Goal: Information Seeking & Learning: Learn about a topic

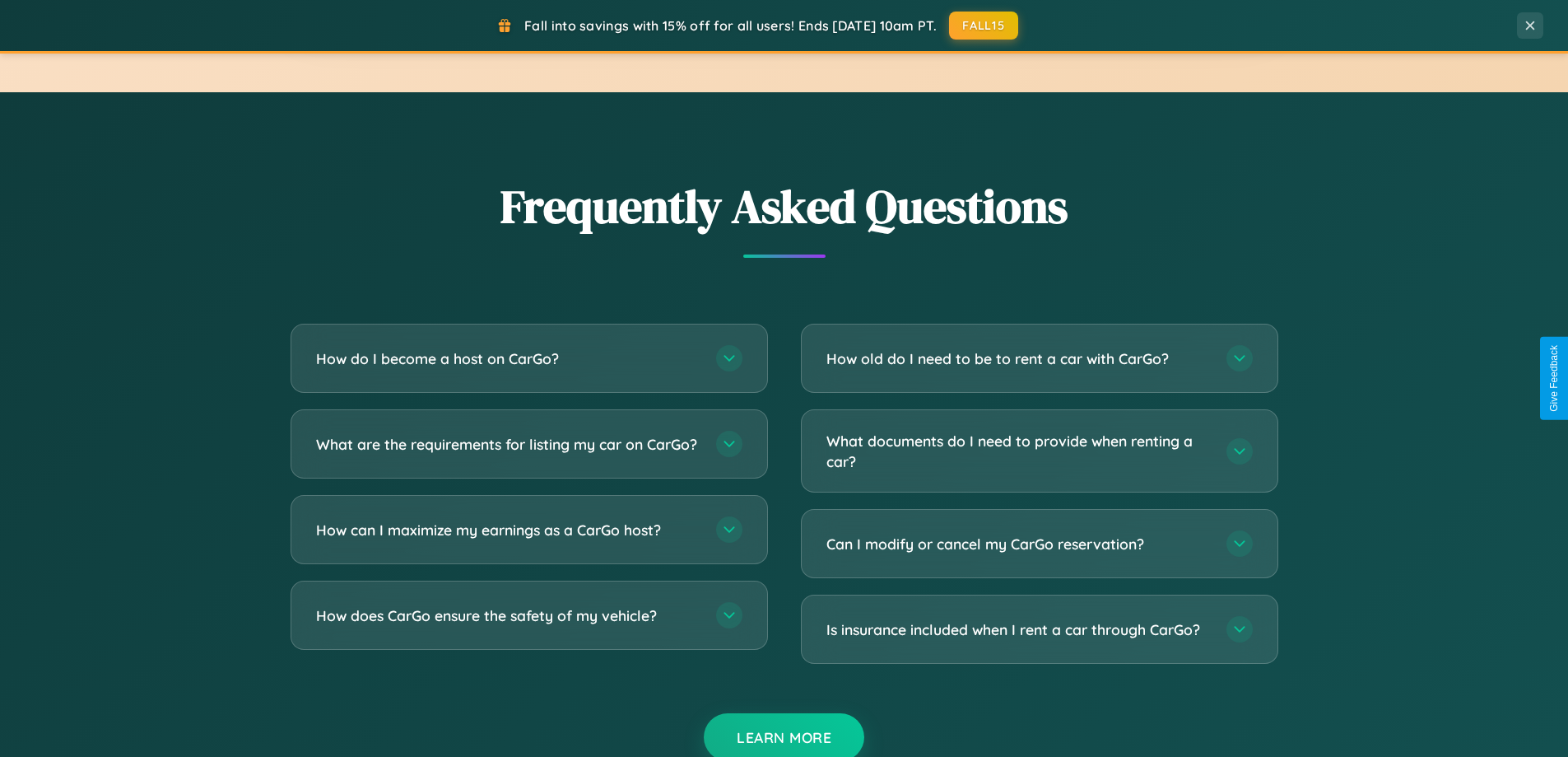
scroll to position [3169, 0]
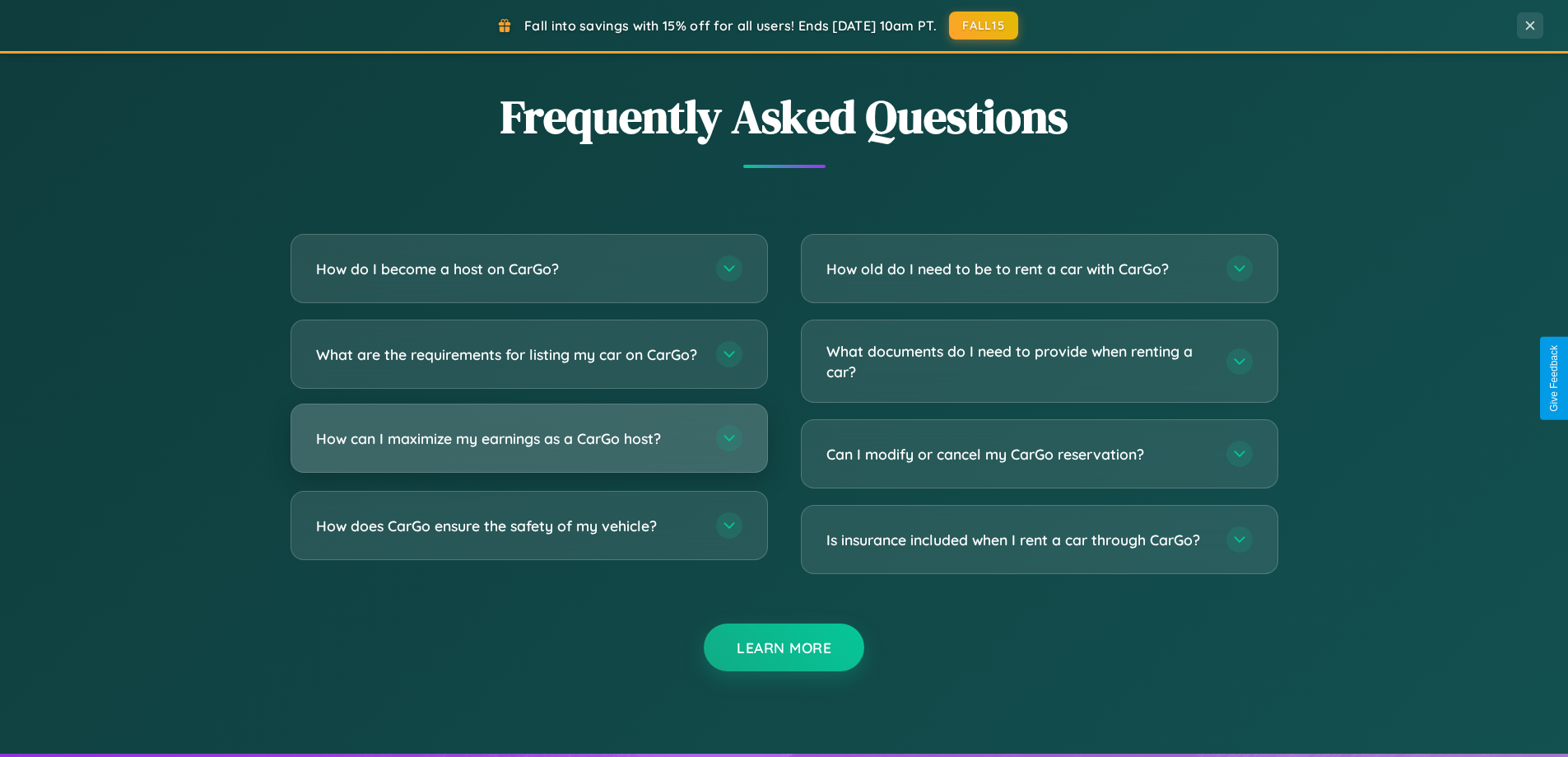
click at [528, 449] on h3 "How can I maximize my earnings as a CarGo host?" at bounding box center [507, 438] width 384 height 20
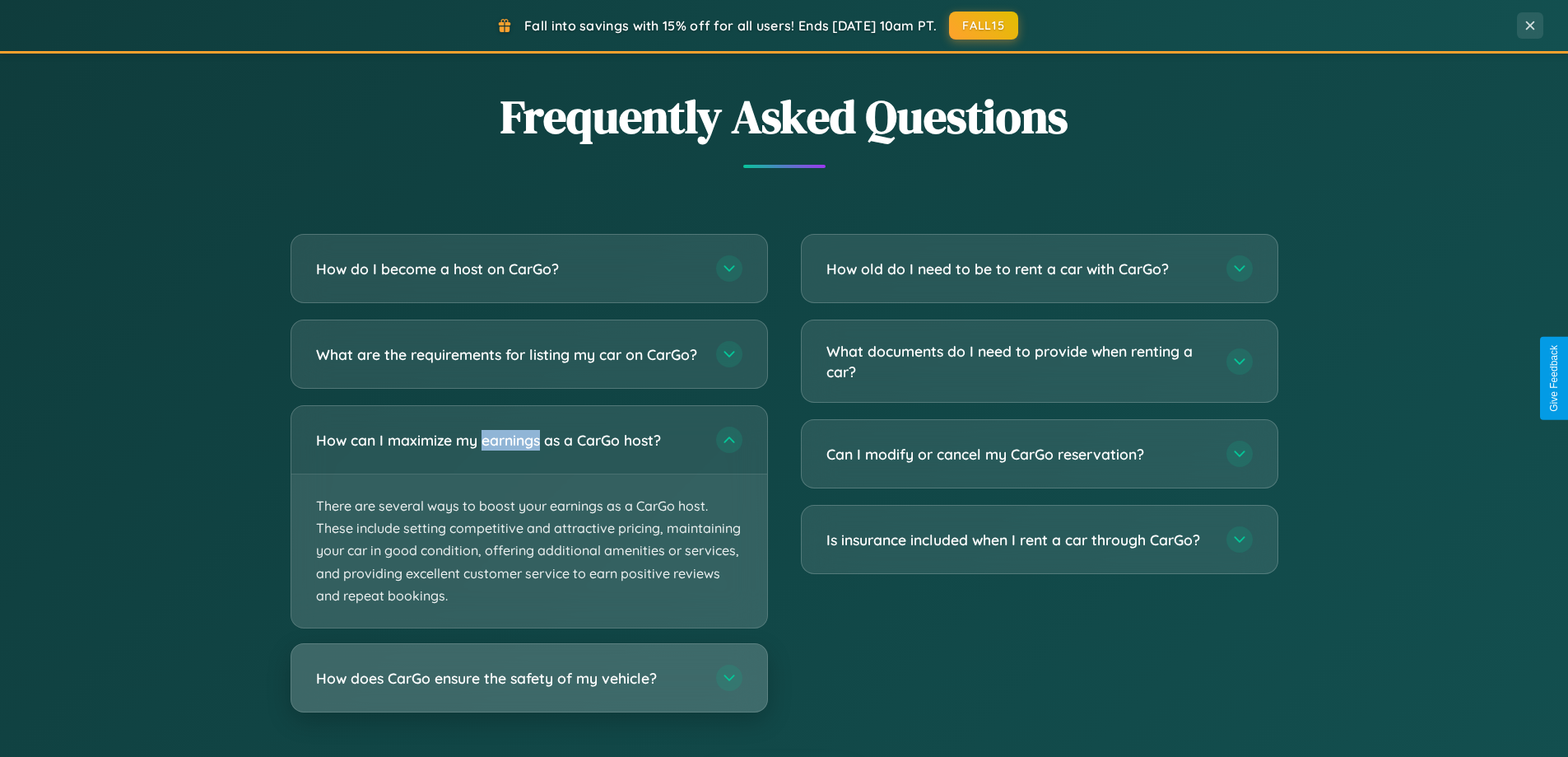
click at [528, 688] on h3 "How does CarGo ensure the safety of my vehicle?" at bounding box center [507, 678] width 384 height 20
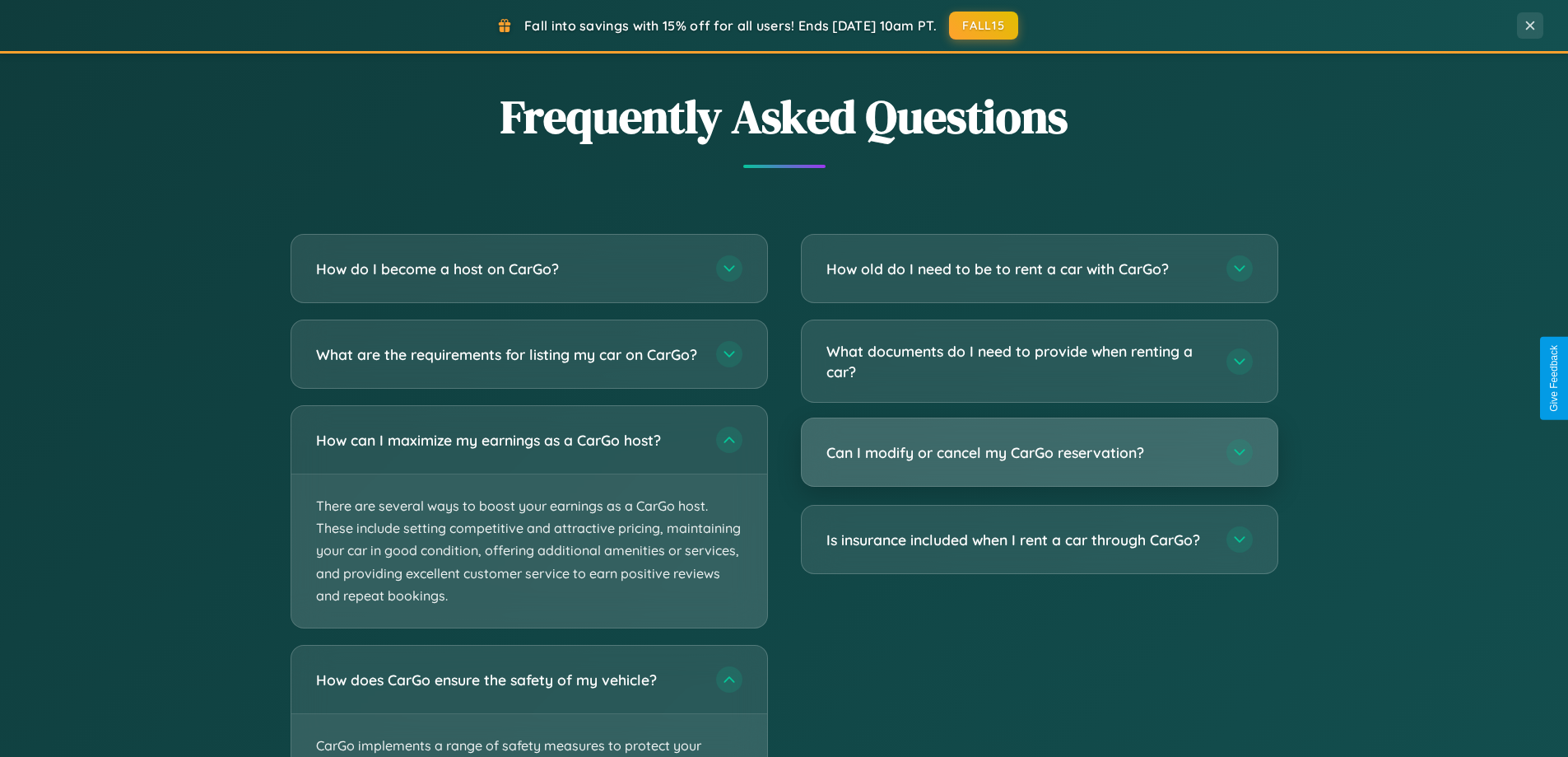
click at [1039, 454] on h3 "Can I modify or cancel my CarGo reservation?" at bounding box center [1018, 453] width 384 height 20
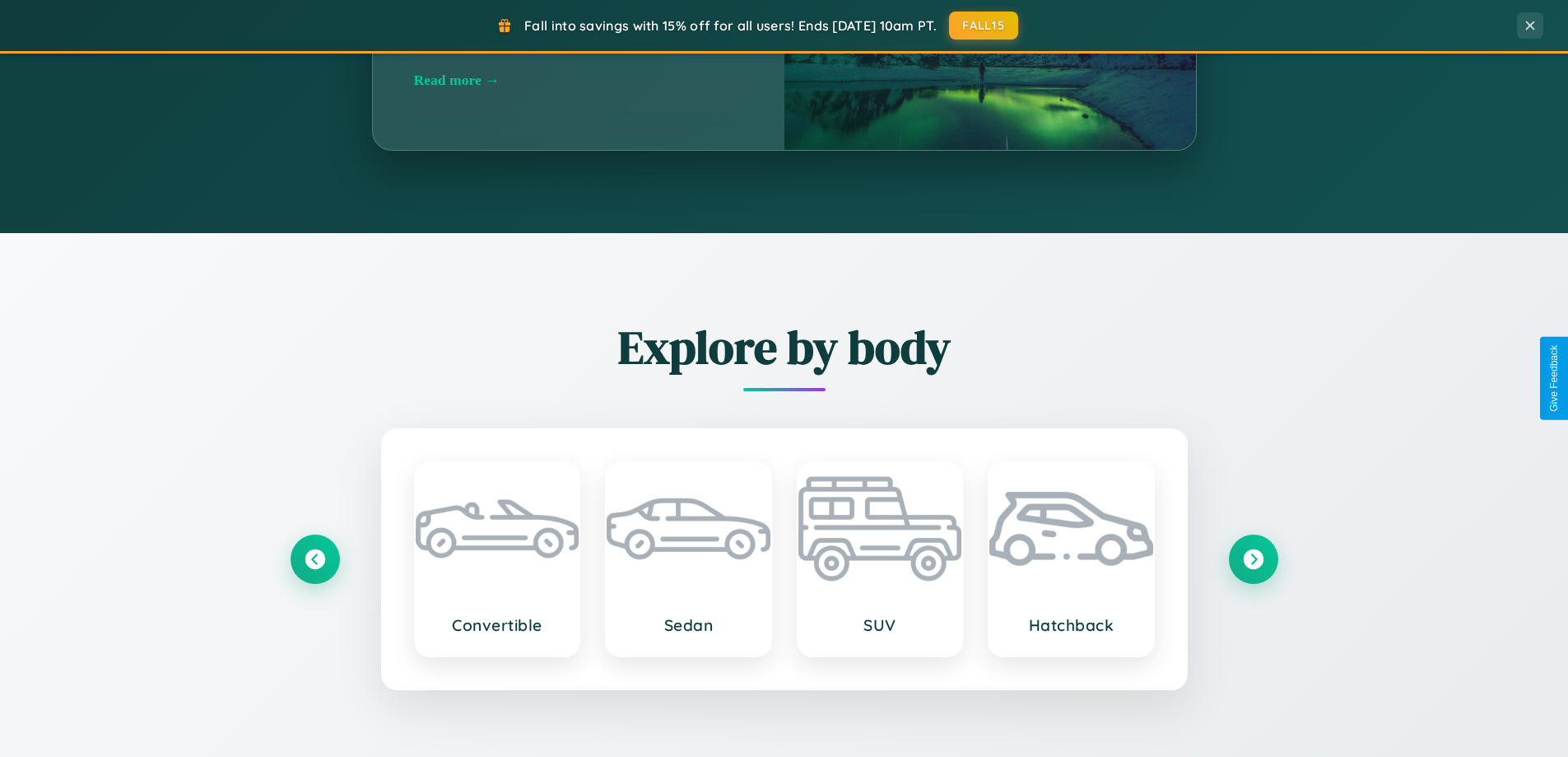
scroll to position [1133, 0]
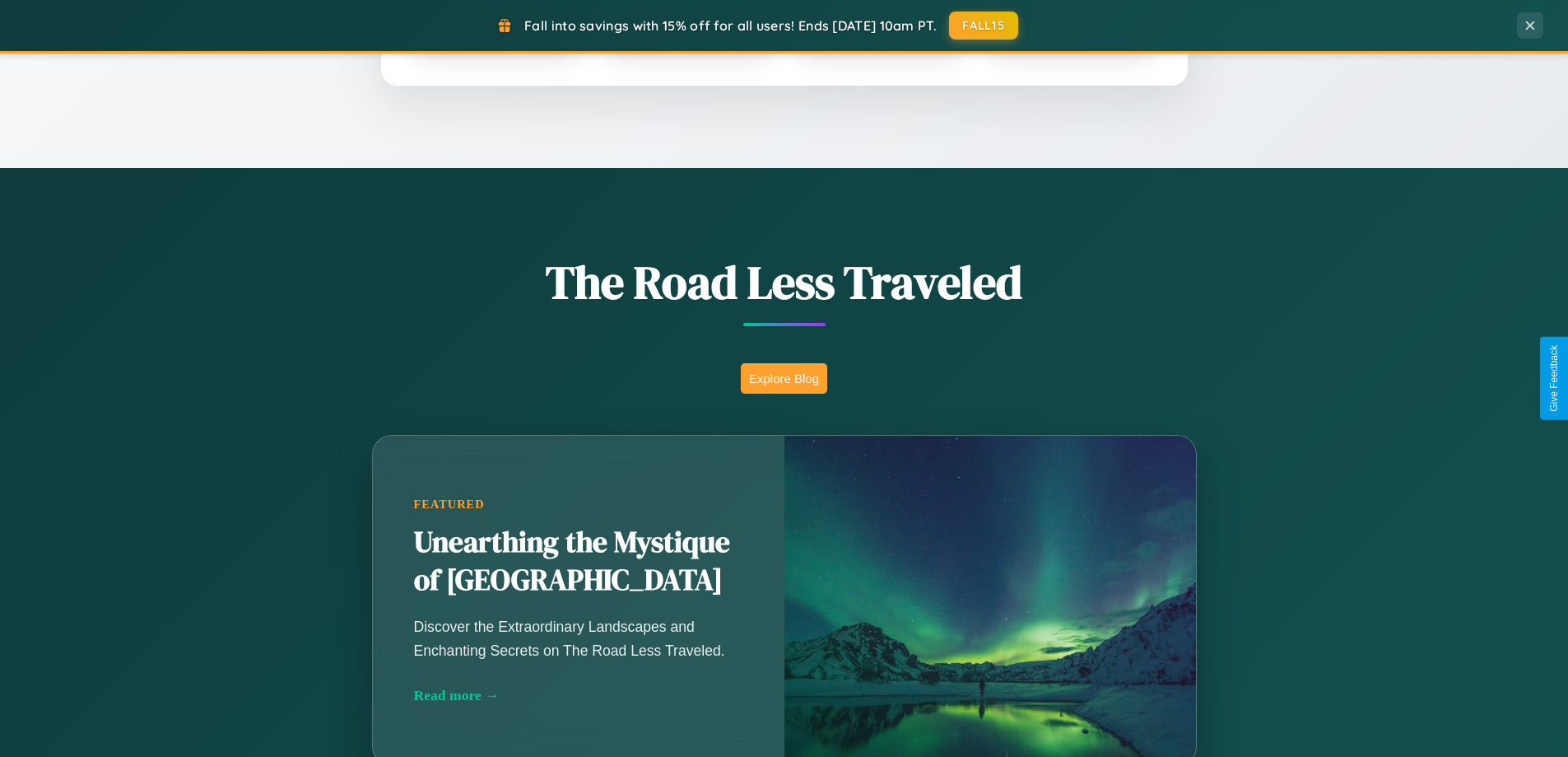
click at [783, 378] on button "Explore Blog" at bounding box center [784, 378] width 86 height 30
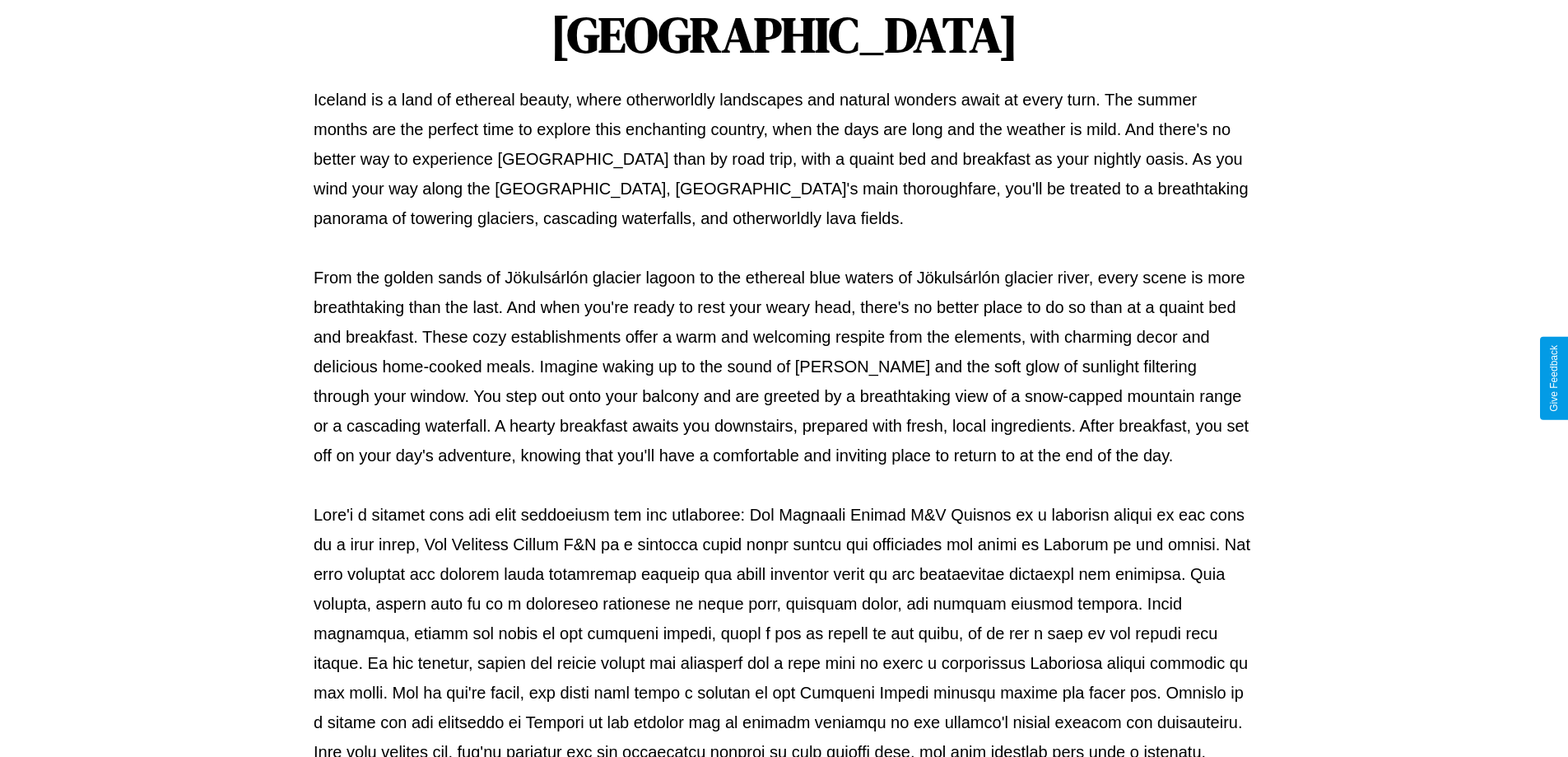
scroll to position [532, 0]
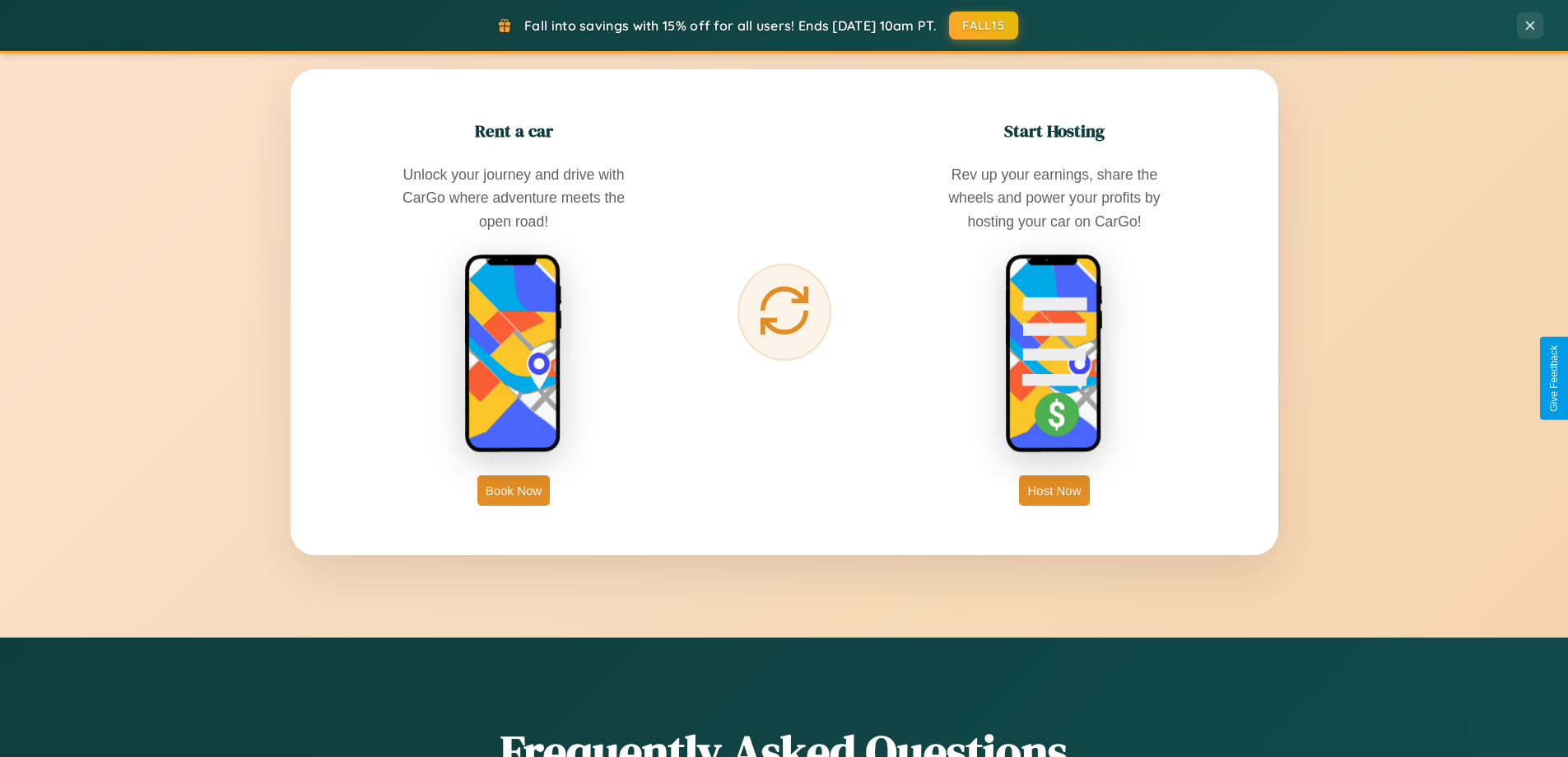
scroll to position [2646, 0]
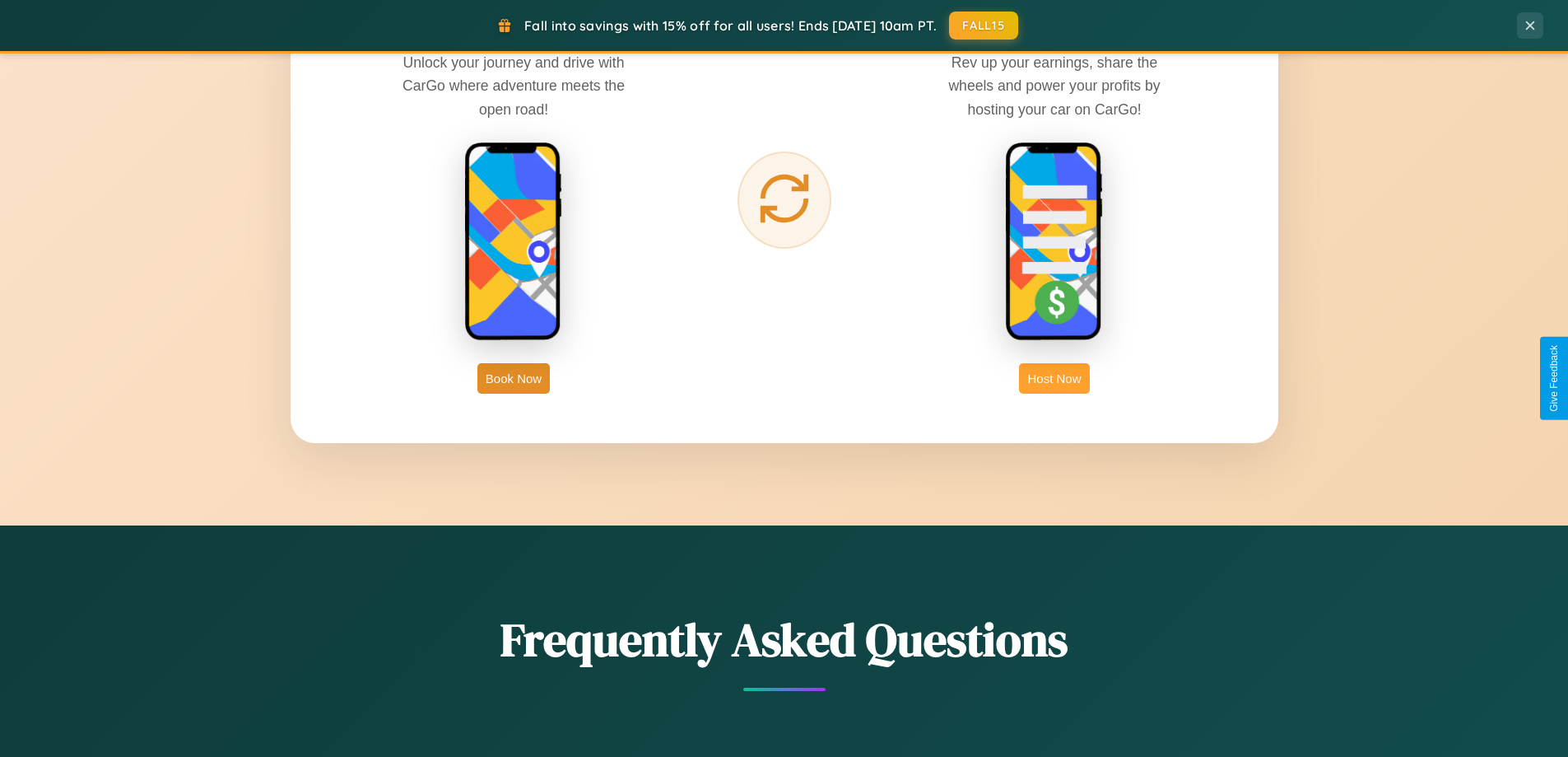
click at [1054, 378] on button "Host Now" at bounding box center [1053, 378] width 70 height 30
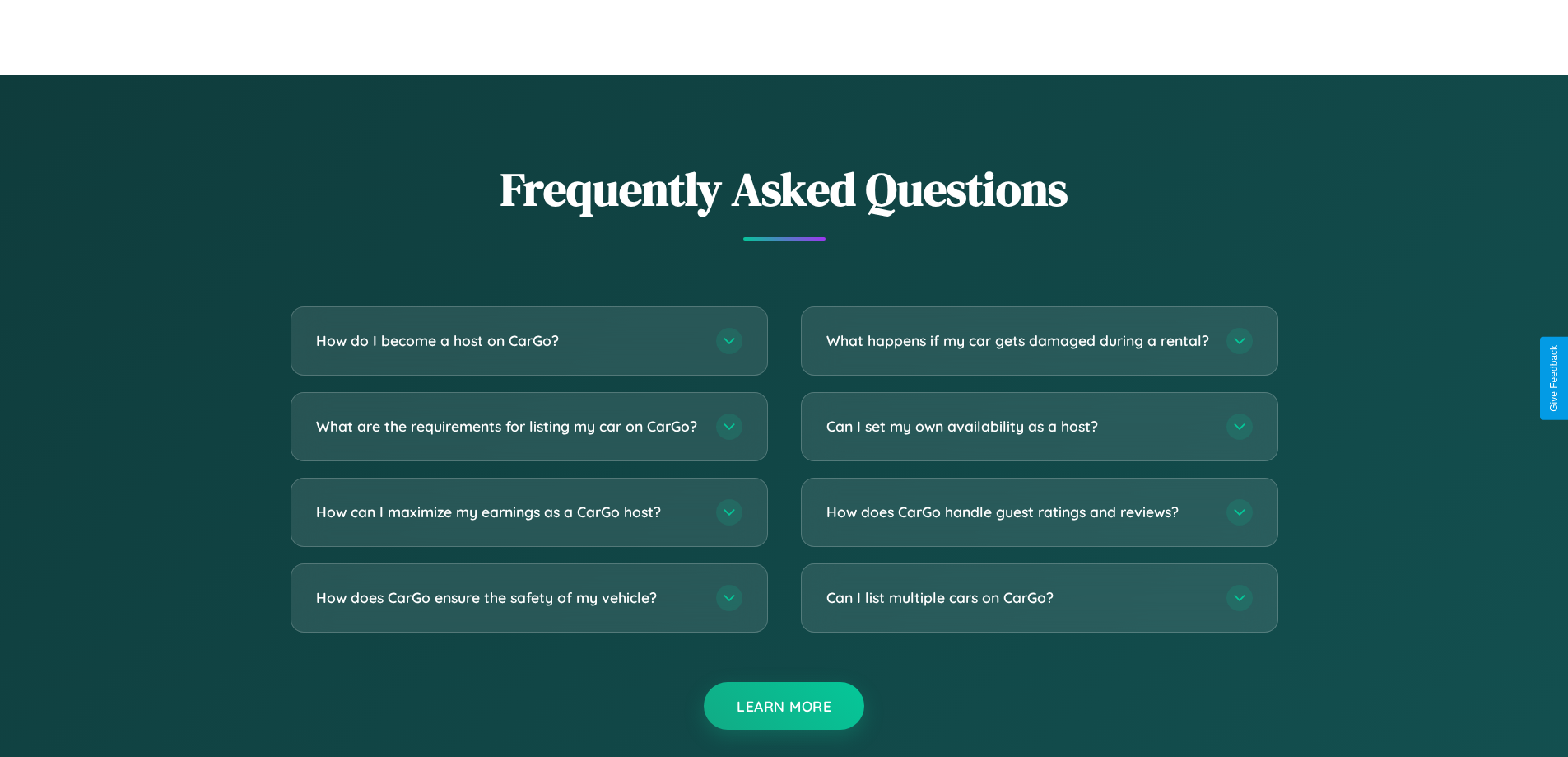
scroll to position [2226, 0]
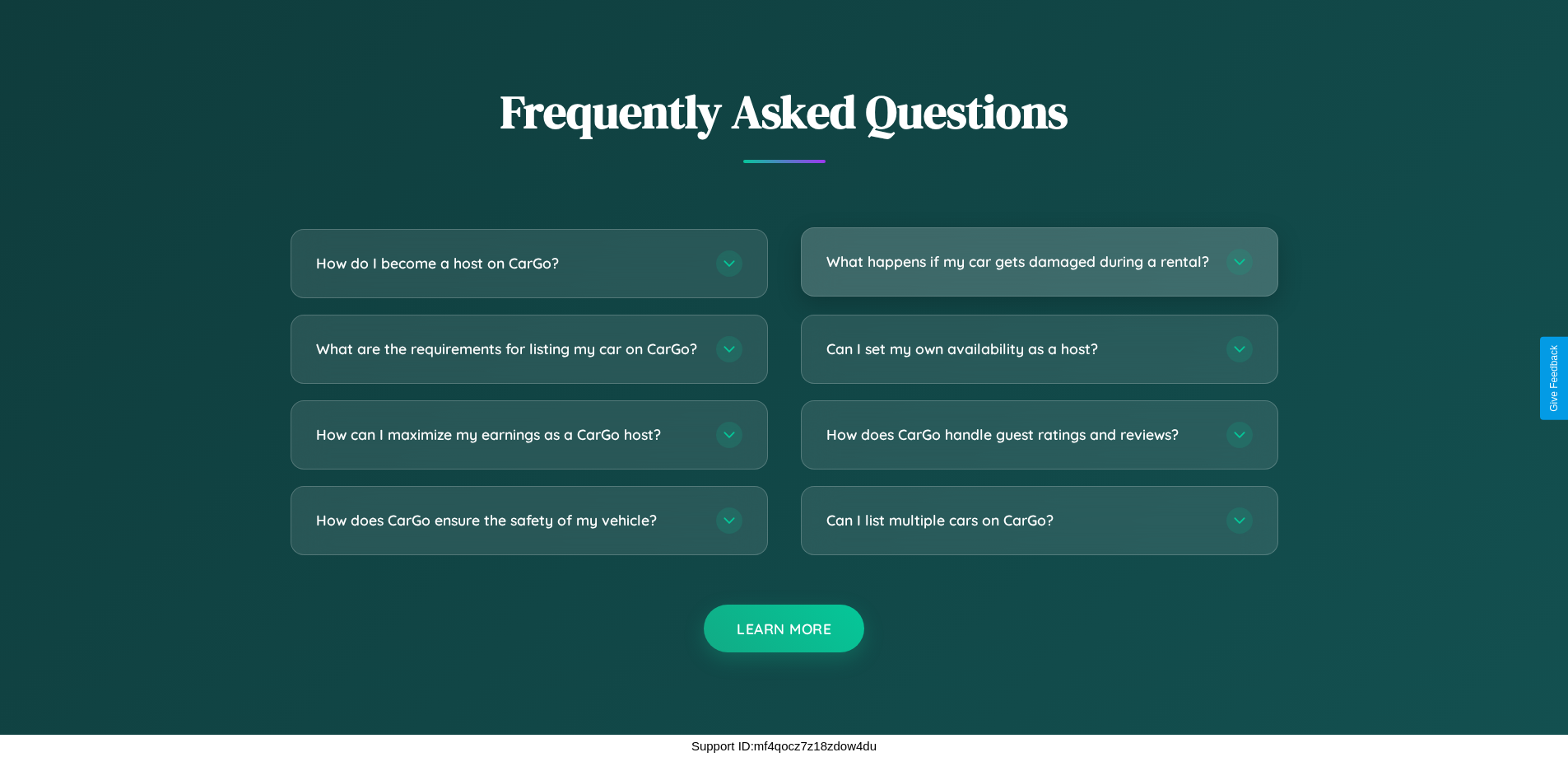
click at [1039, 255] on h3 "What happens if my car gets damaged during a rental?" at bounding box center [1018, 261] width 384 height 20
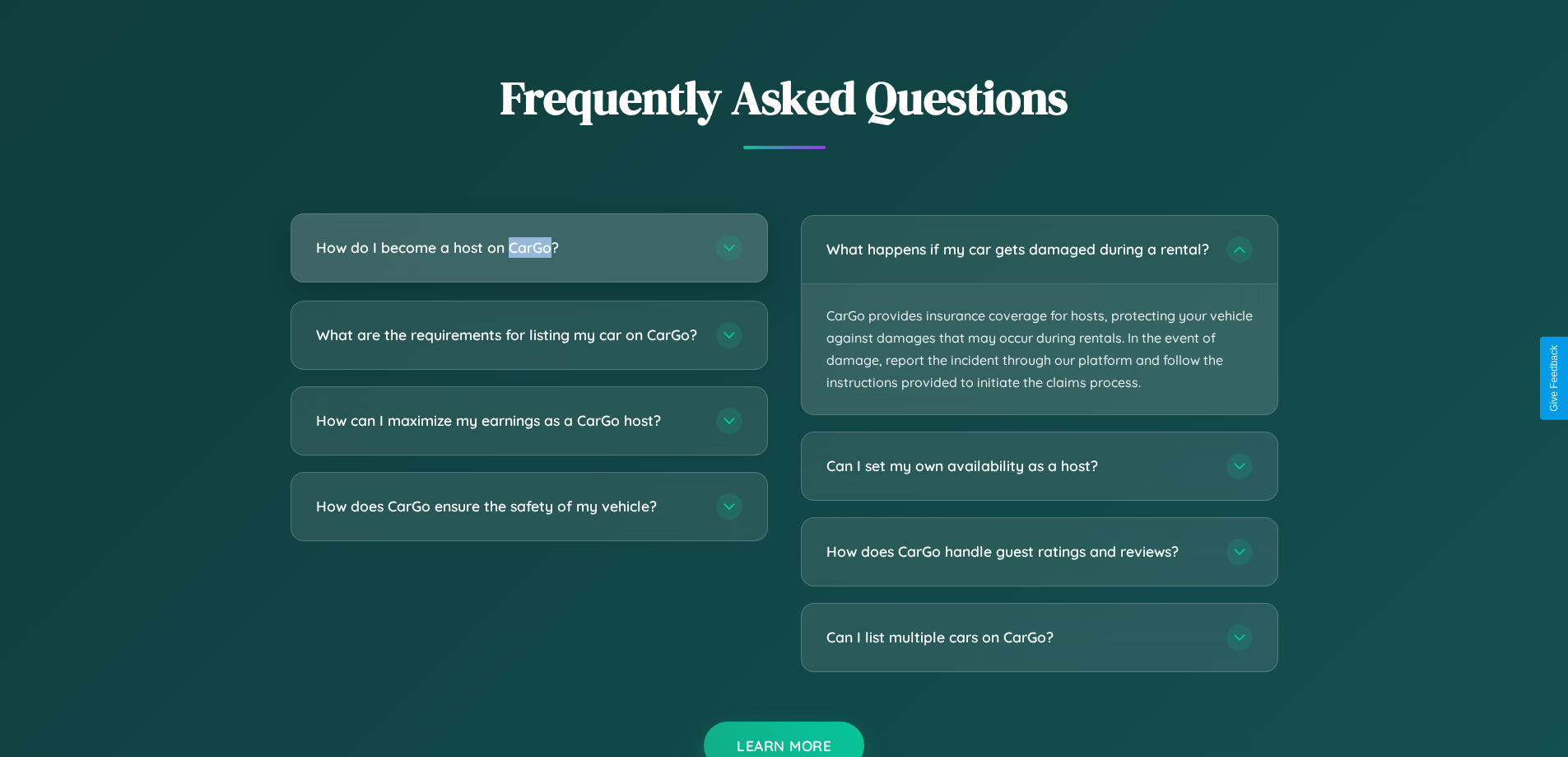
click at [528, 248] on h3 "How do I become a host on CarGo?" at bounding box center [507, 247] width 384 height 20
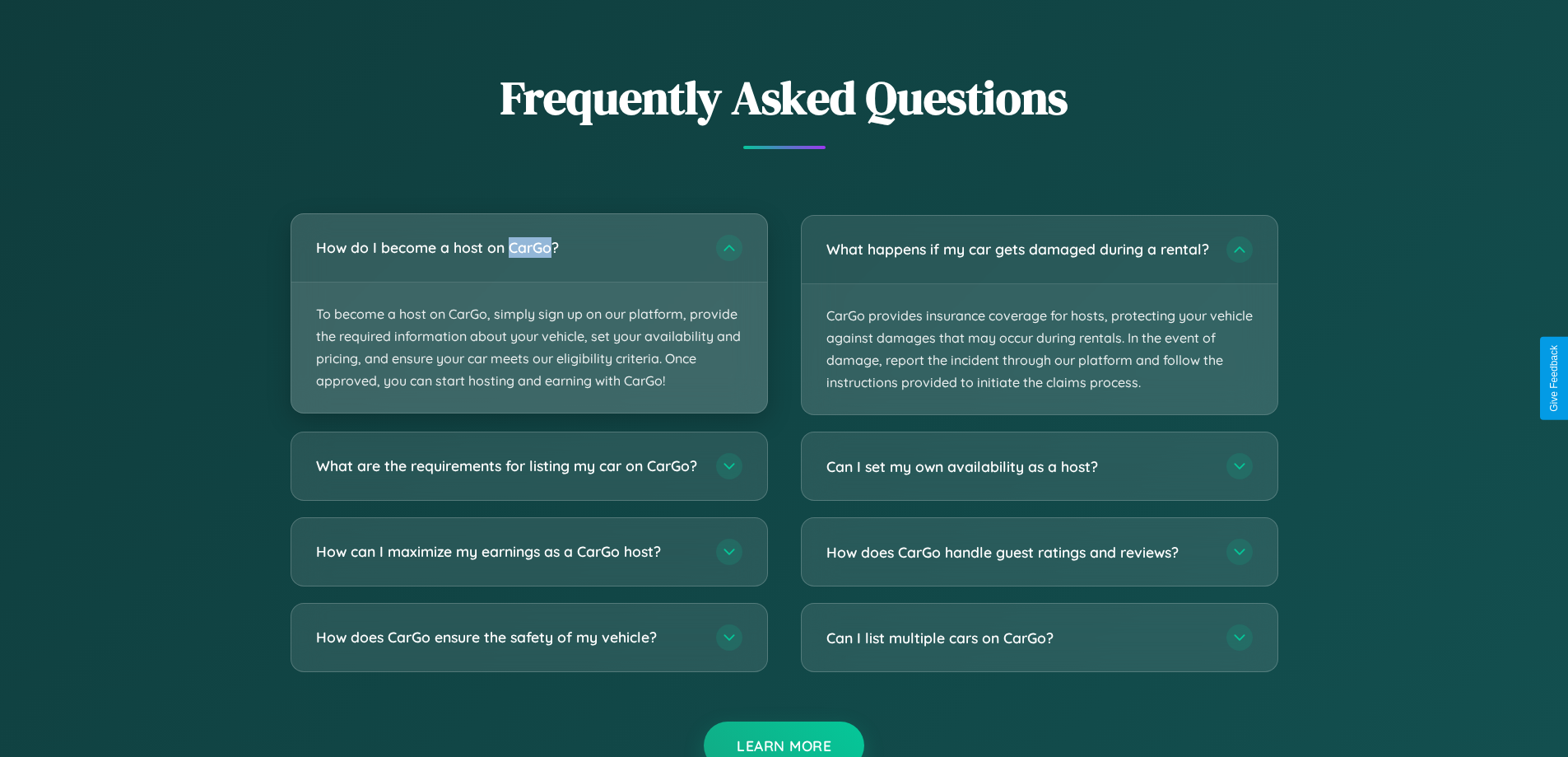
click at [528, 313] on p "To become a host on CarGo, simply sign up on our platform, provide the required…" at bounding box center [528, 347] width 475 height 131
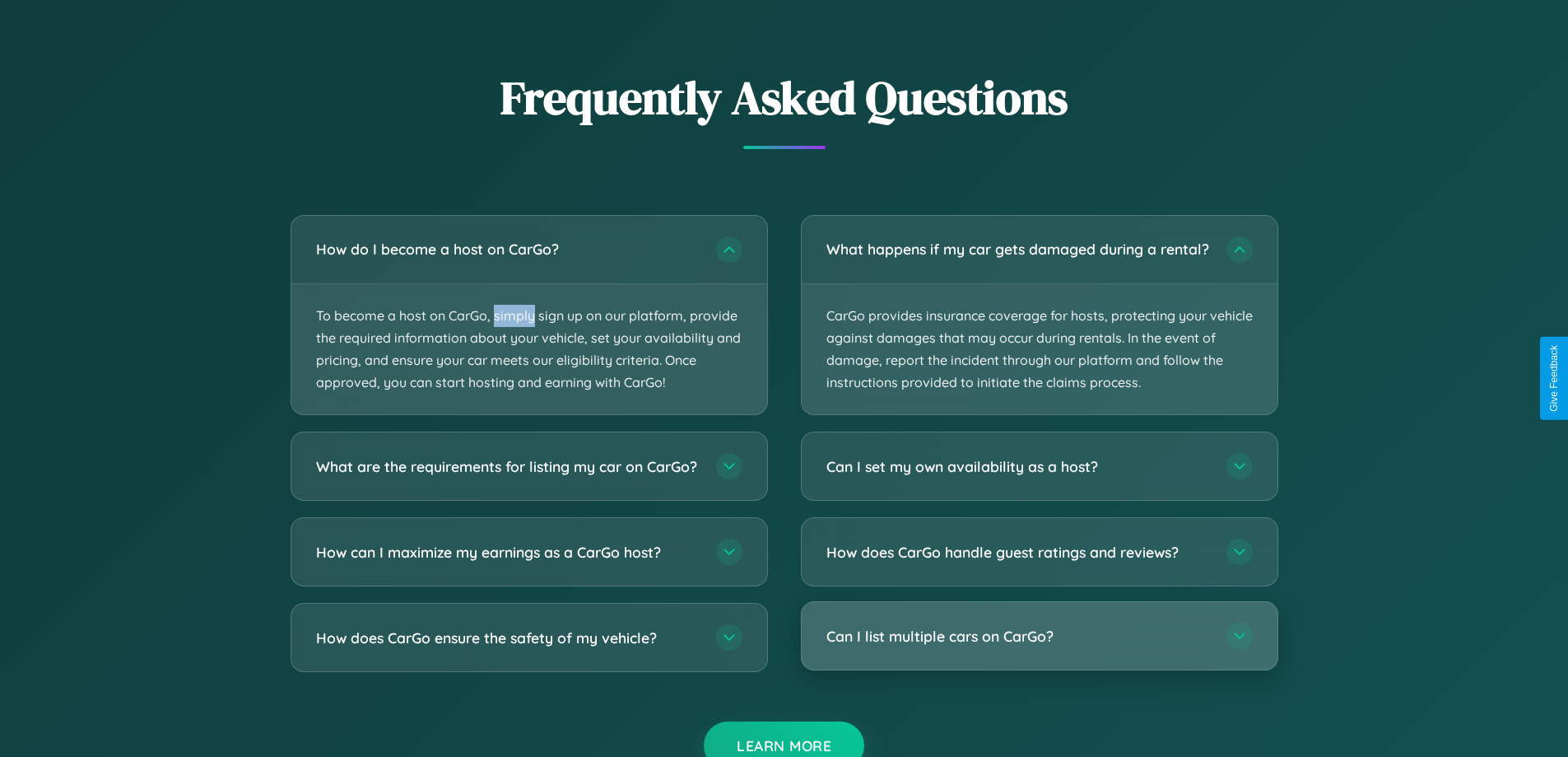
click at [1039, 646] on h3 "Can I list multiple cars on CarGo?" at bounding box center [1018, 636] width 384 height 20
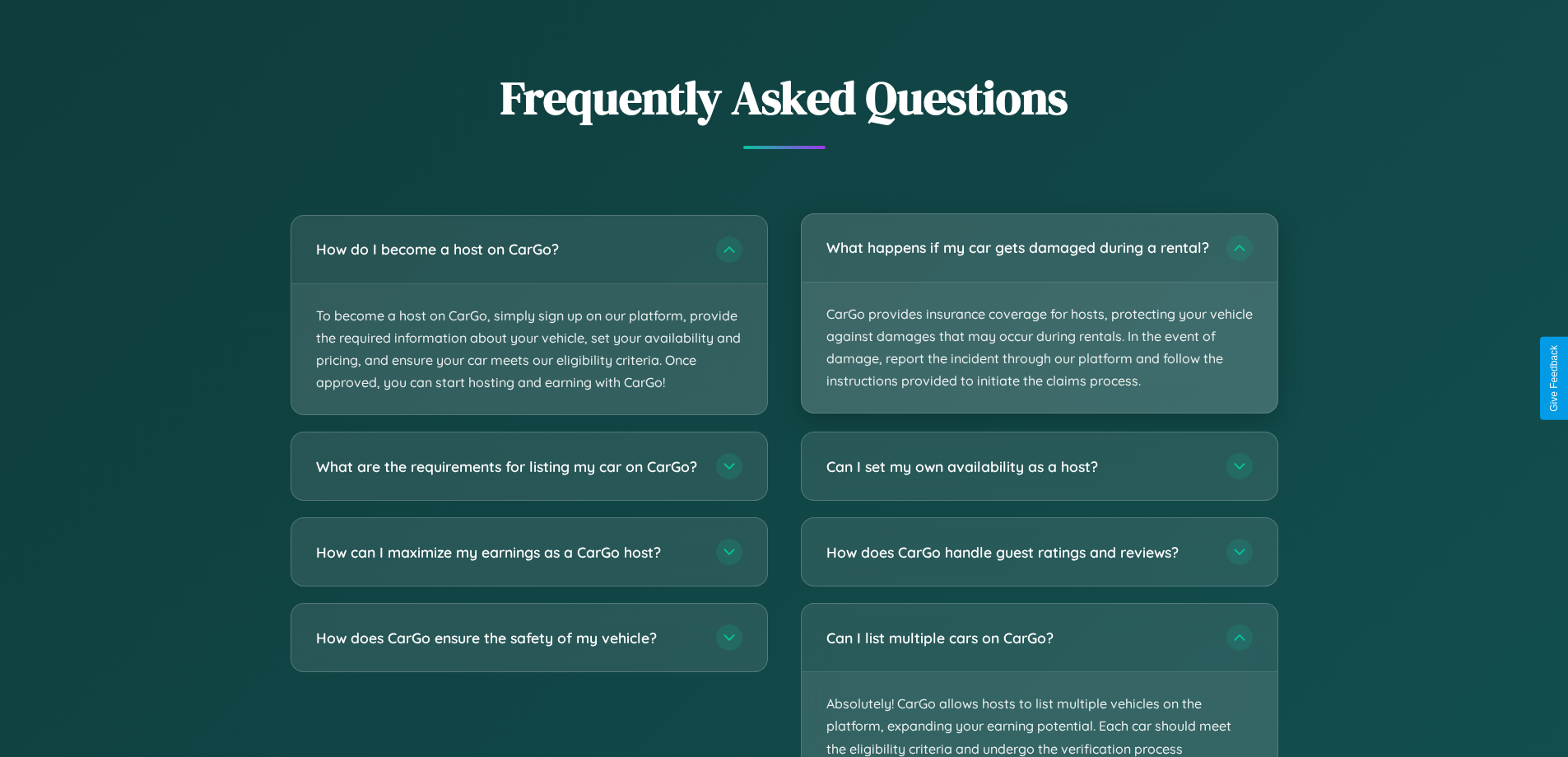
click at [1039, 322] on p "CarGo provides insurance coverage for hosts, protecting your vehicle against da…" at bounding box center [1039, 347] width 475 height 131
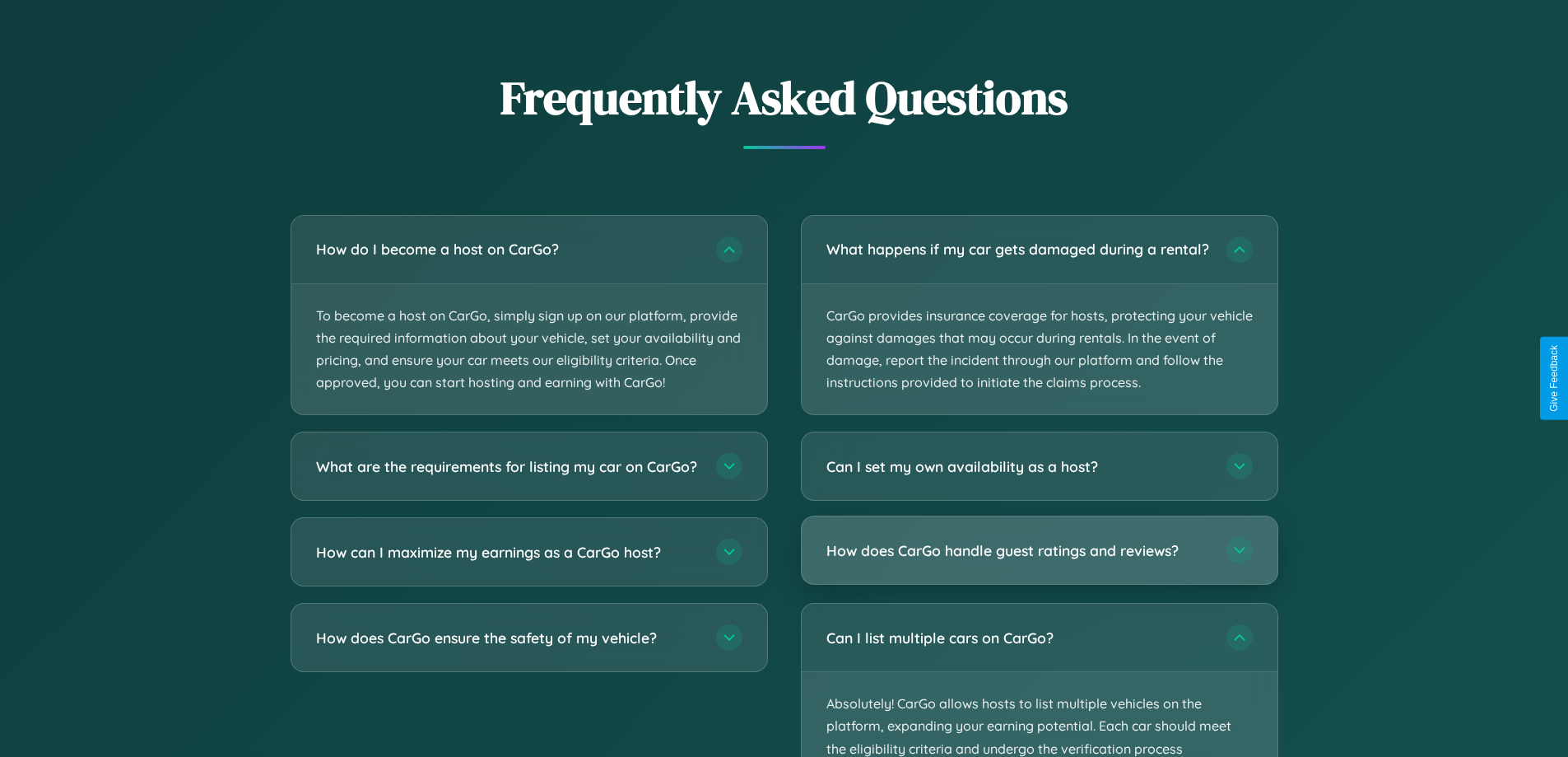
click at [1039, 561] on h3 "How does CarGo handle guest ratings and reviews?" at bounding box center [1018, 550] width 384 height 20
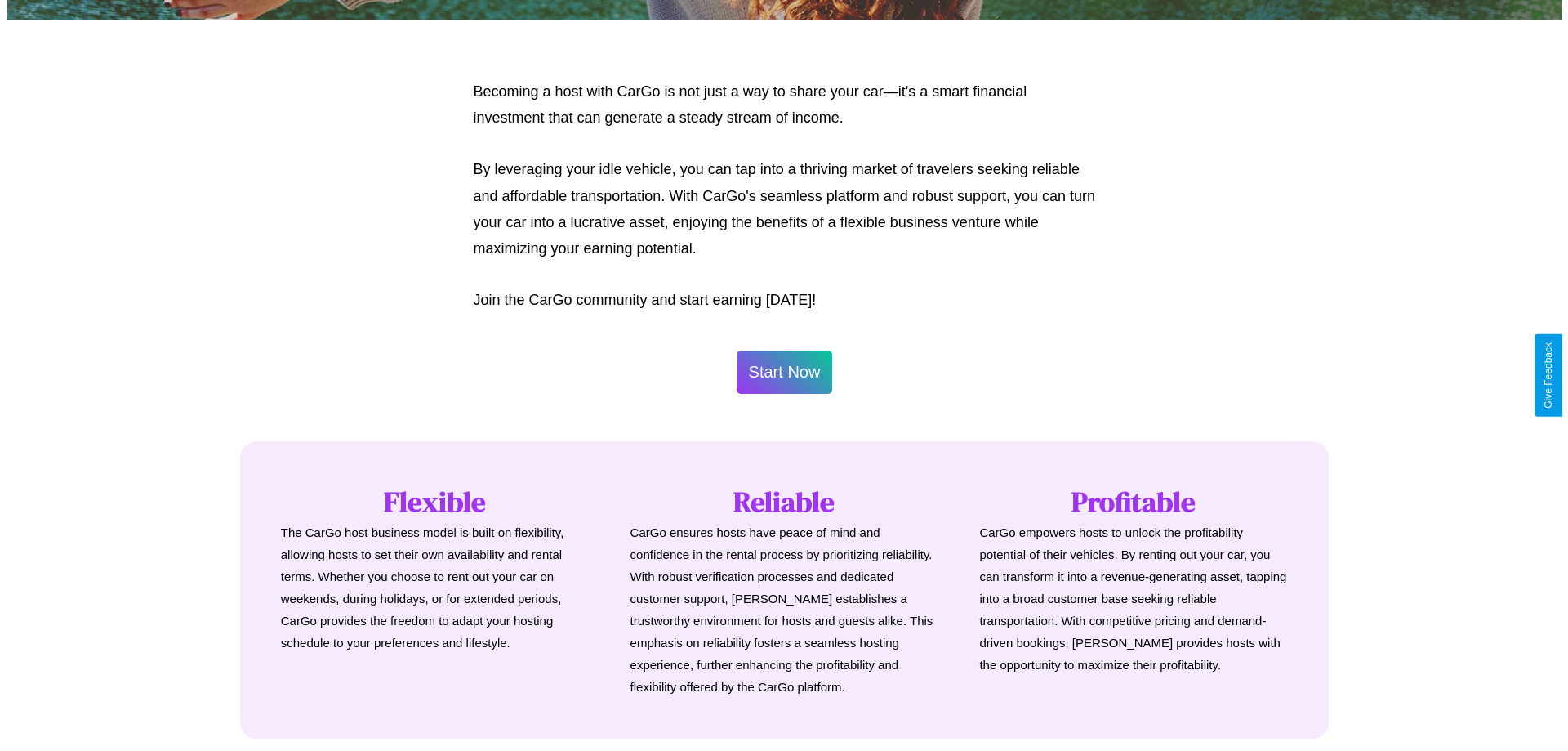
scroll to position [789, 0]
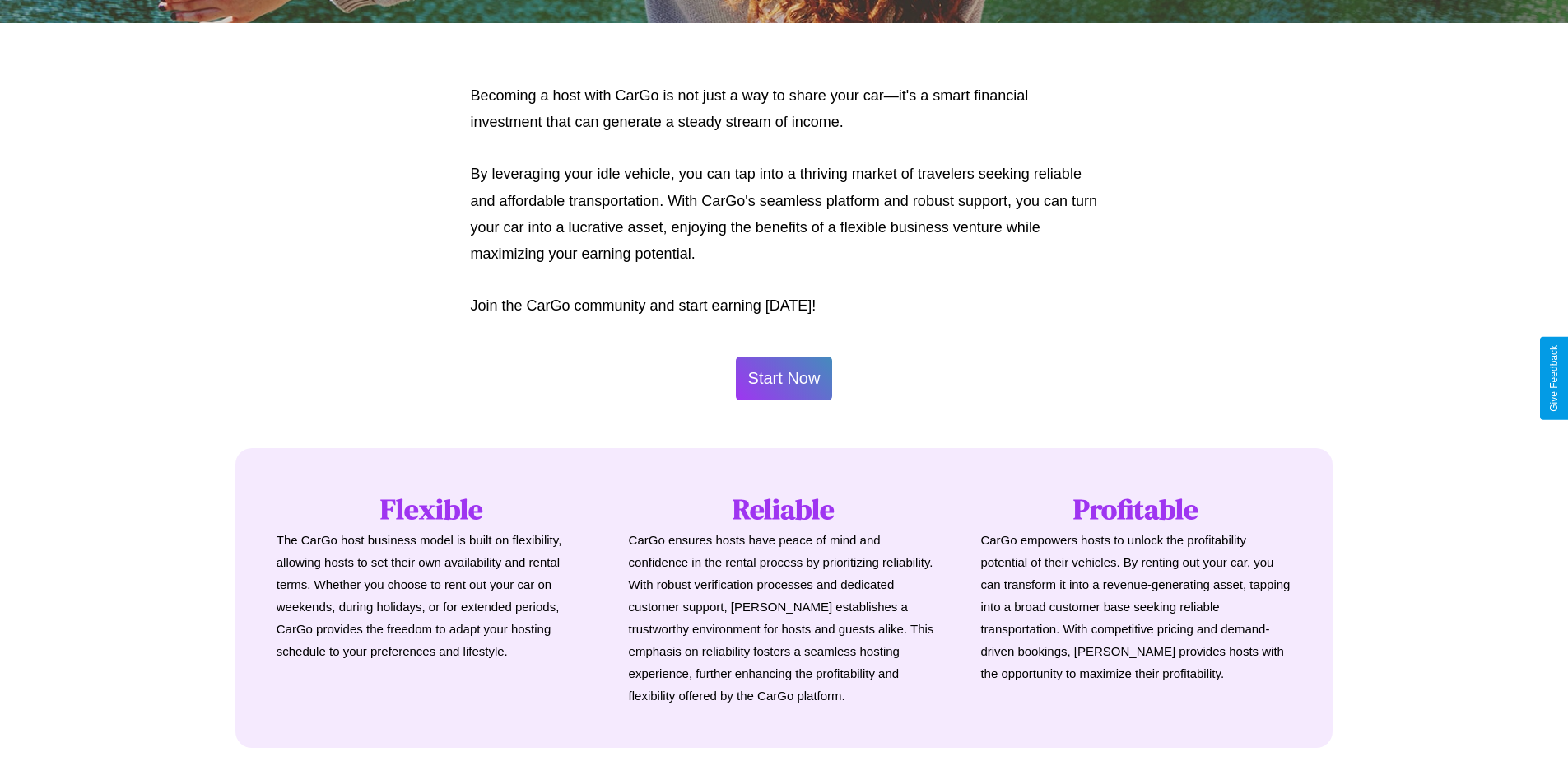
click at [783, 378] on button "Start Now" at bounding box center [784, 378] width 97 height 44
